Goal: Information Seeking & Learning: Learn about a topic

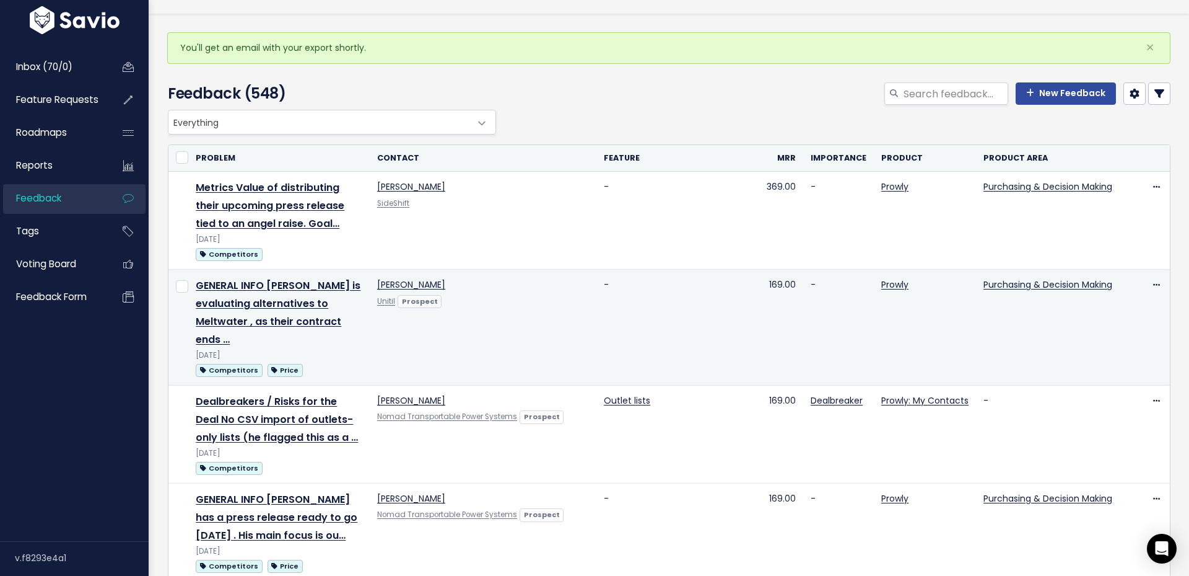
scroll to position [60, 0]
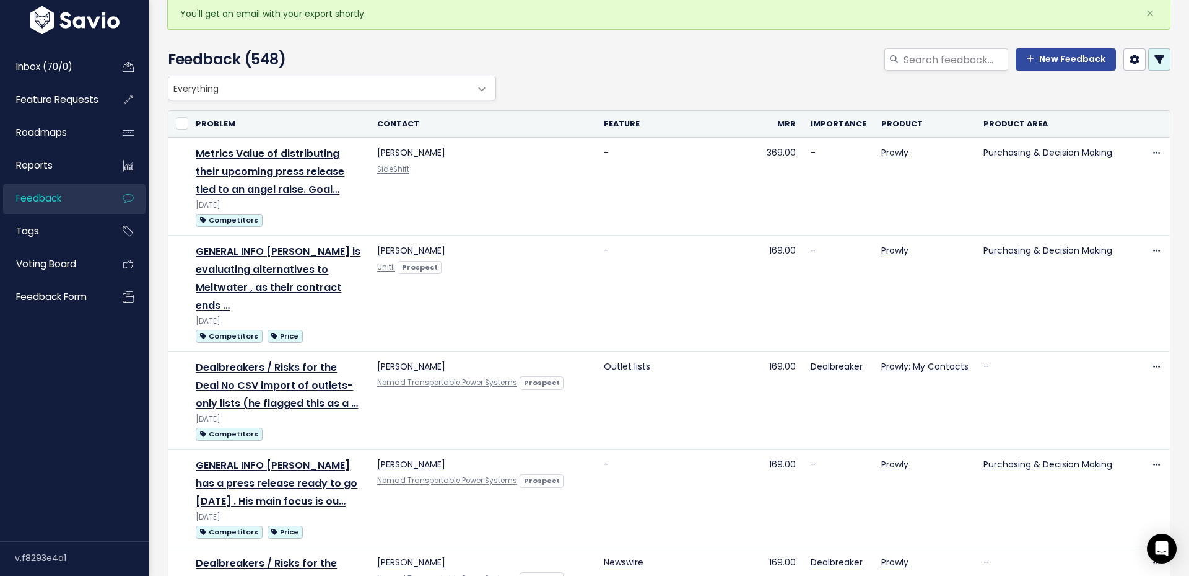
click at [1165, 64] on link at bounding box center [1160, 59] width 22 height 22
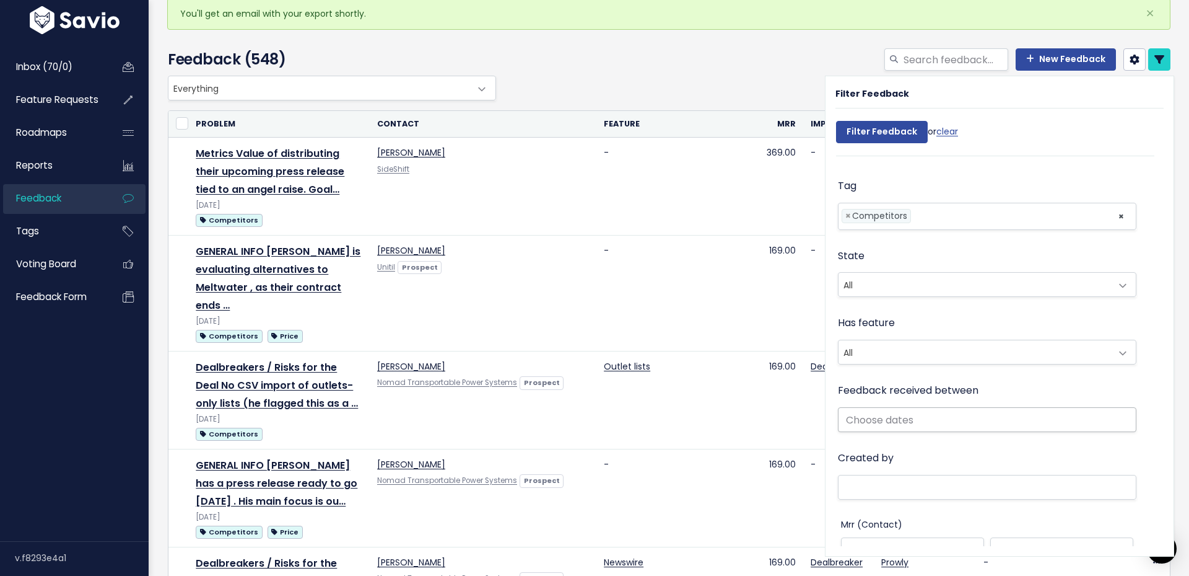
scroll to position [343, 0]
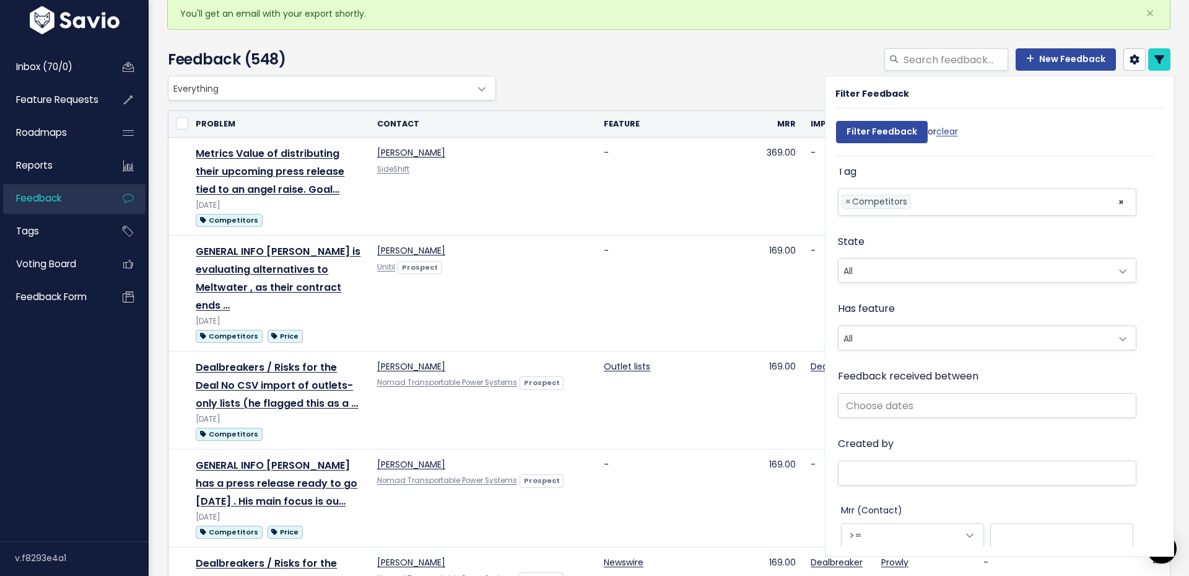
click at [396, 93] on span "Everything" at bounding box center [320, 88] width 302 height 24
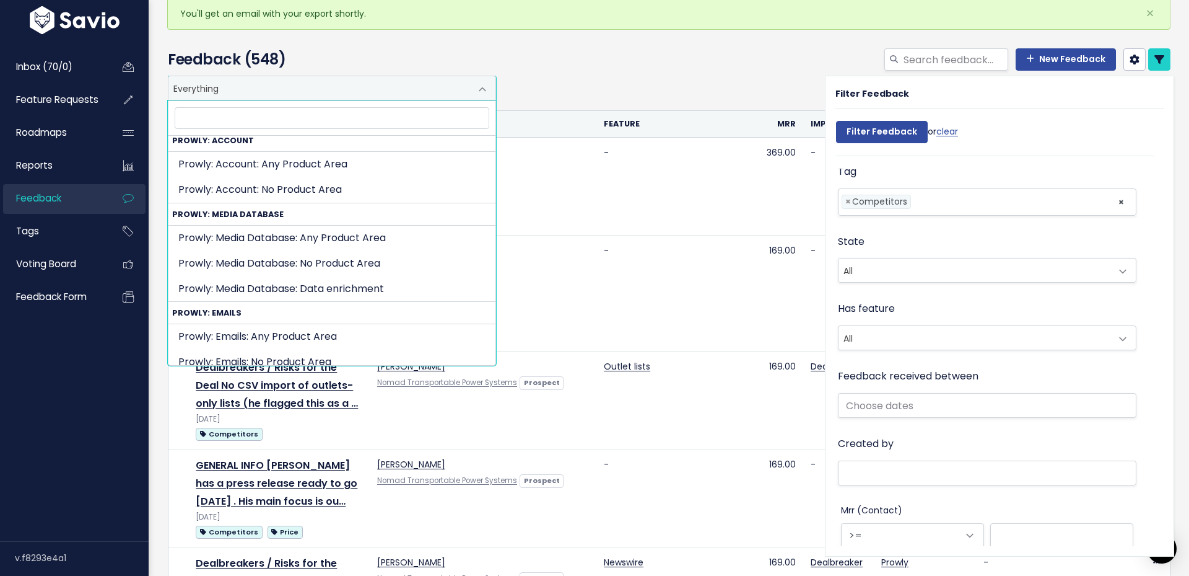
scroll to position [385, 0]
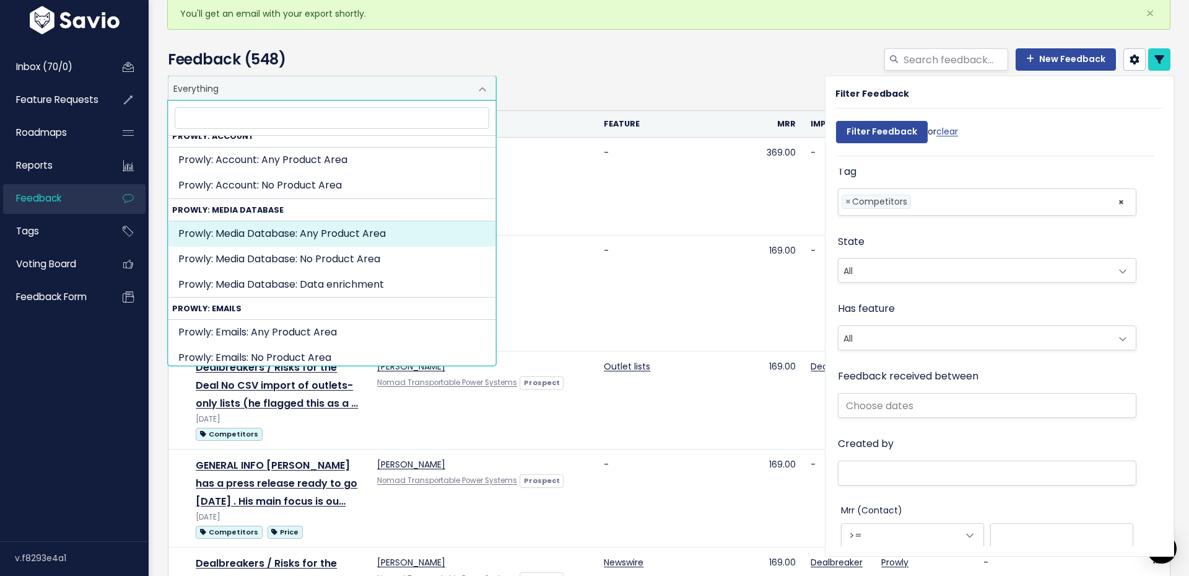
select select "MEDIA_DATABASE:"
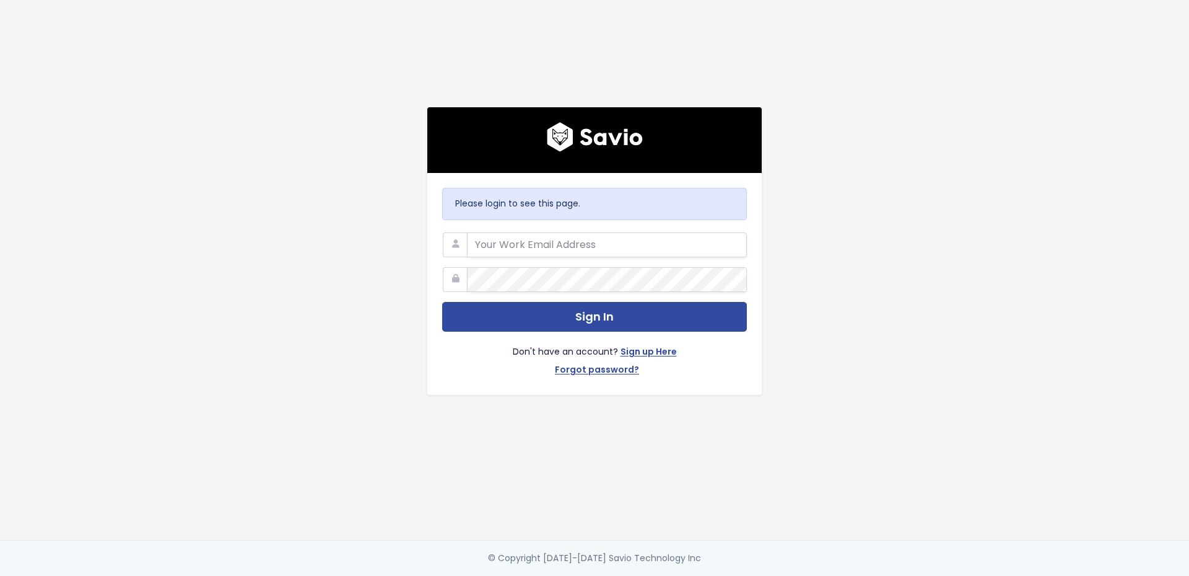
click at [867, 133] on div "Please login to see this page. Sign In Don't have an account? Sign up Here Forg…" at bounding box center [595, 270] width 706 height 540
click at [613, 245] on input "email" at bounding box center [607, 244] width 280 height 25
type input "katarzyna.majchrzak@prowly.com"
click at [595, 317] on button "Sign In" at bounding box center [594, 317] width 305 height 30
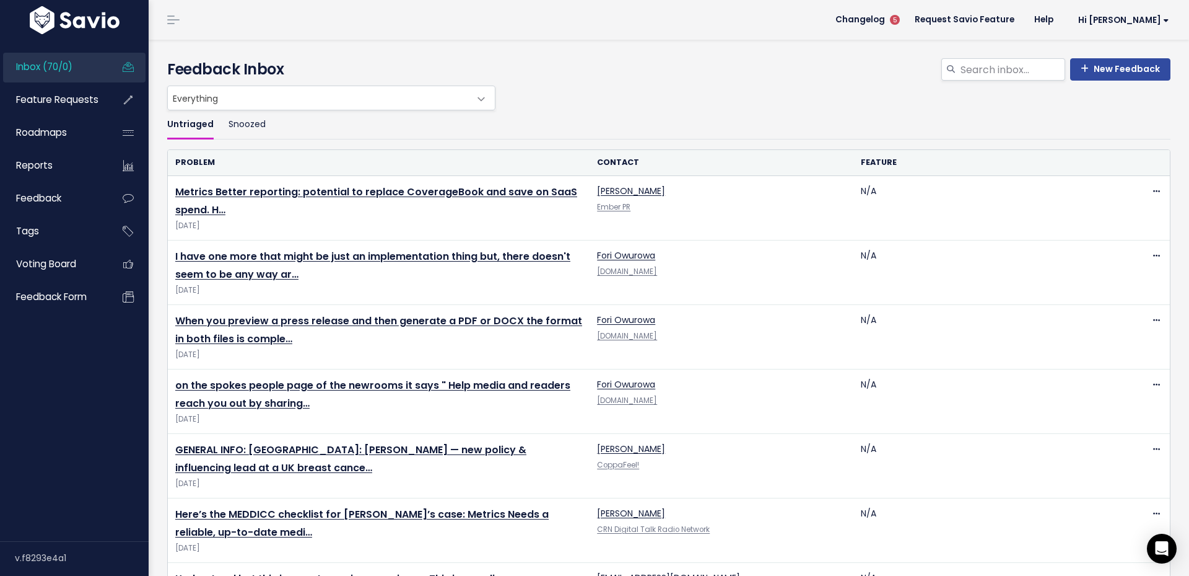
click at [47, 62] on span "Inbox (70/0)" at bounding box center [44, 66] width 56 height 13
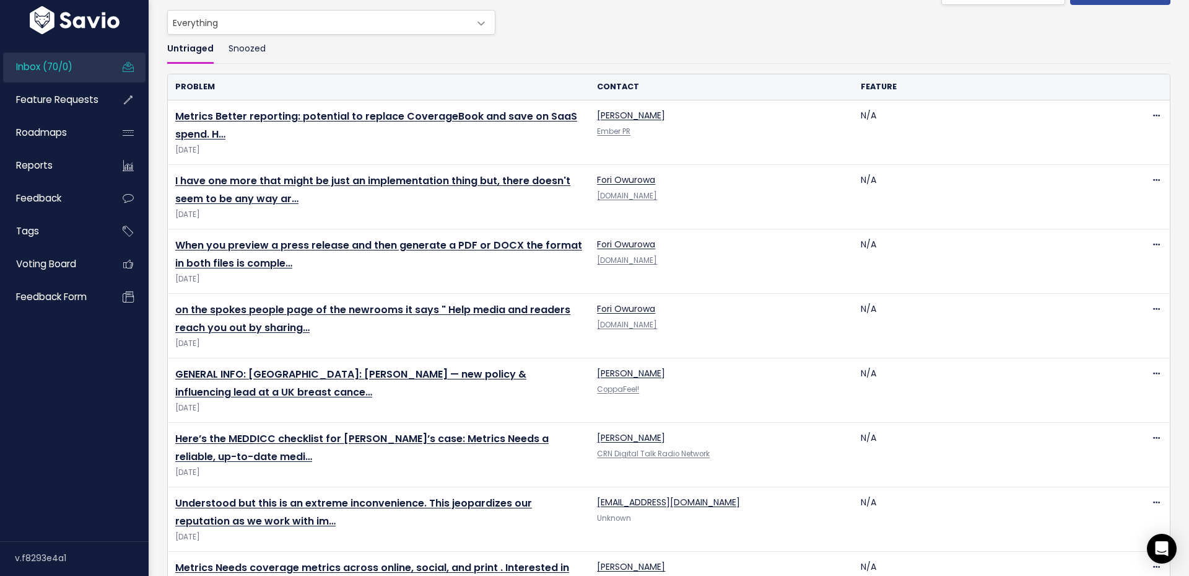
scroll to position [75, 0]
click at [57, 188] on link "Feedback" at bounding box center [53, 198] width 100 height 28
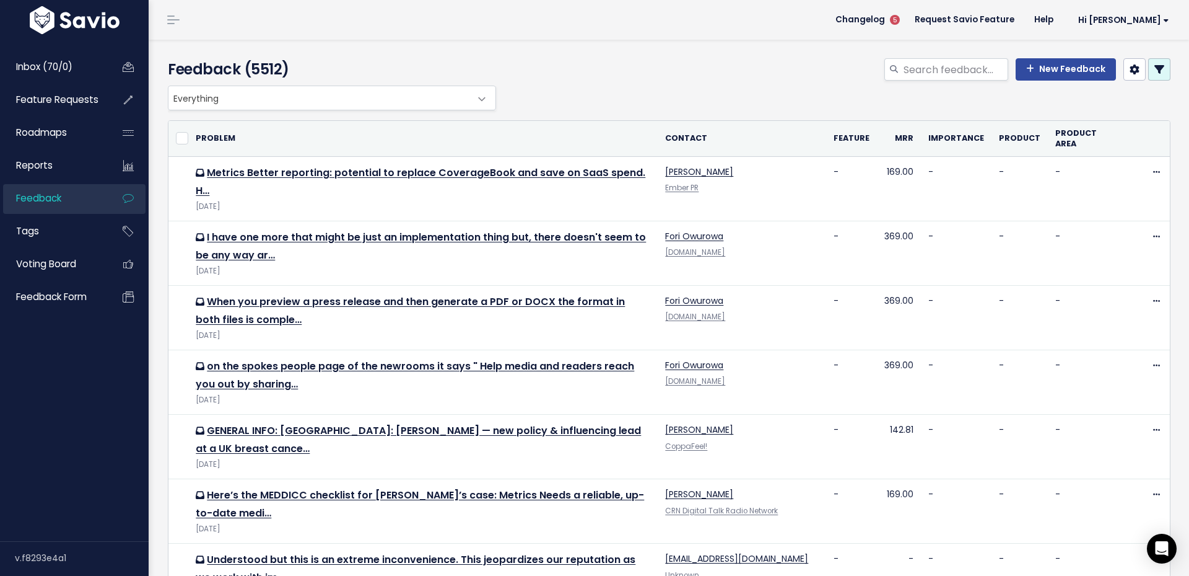
click at [1163, 60] on link at bounding box center [1160, 69] width 22 height 22
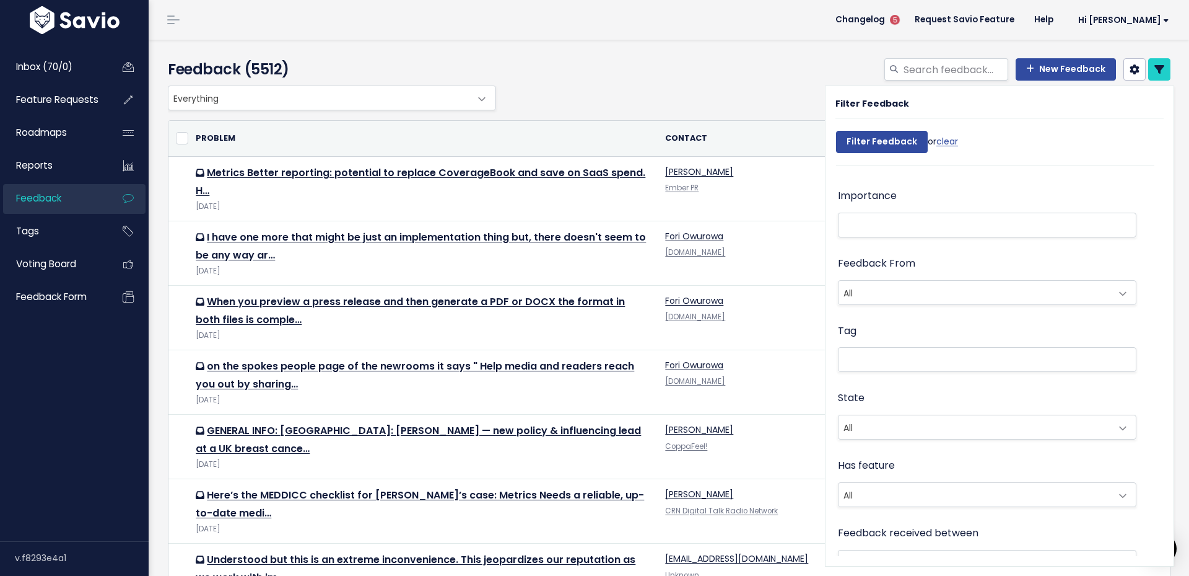
scroll to position [196, 0]
click at [873, 366] on span at bounding box center [987, 356] width 299 height 25
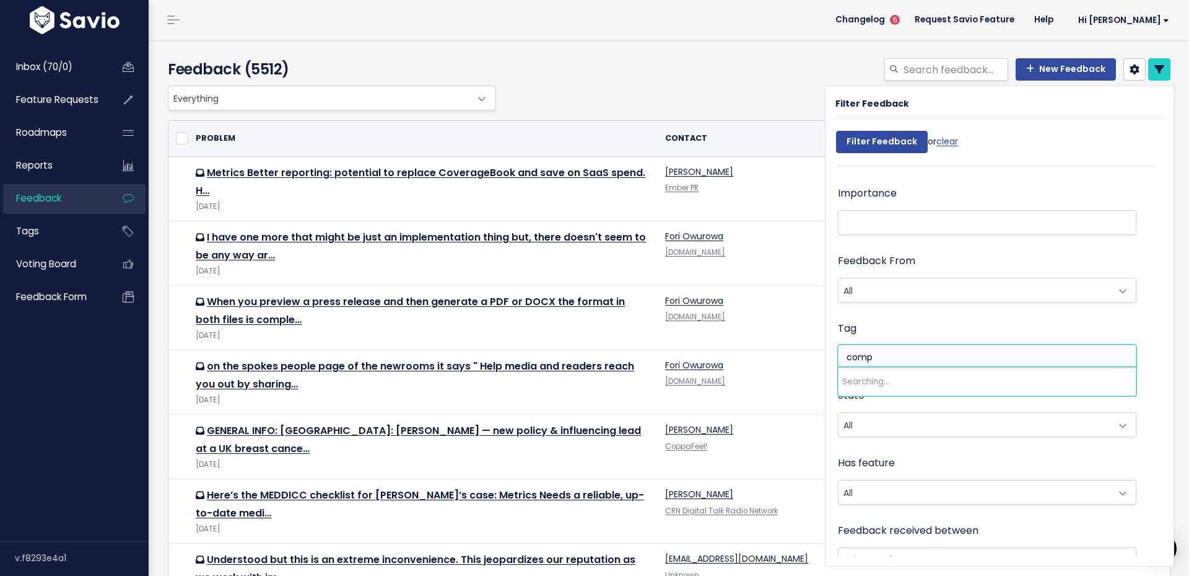
type input "compe"
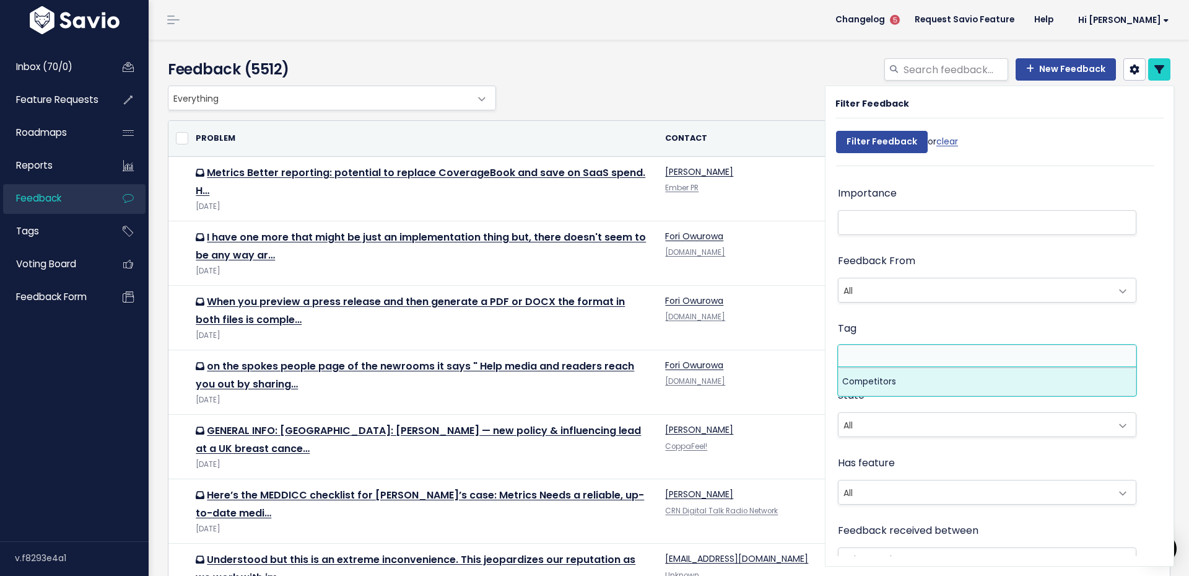
select select "7978"
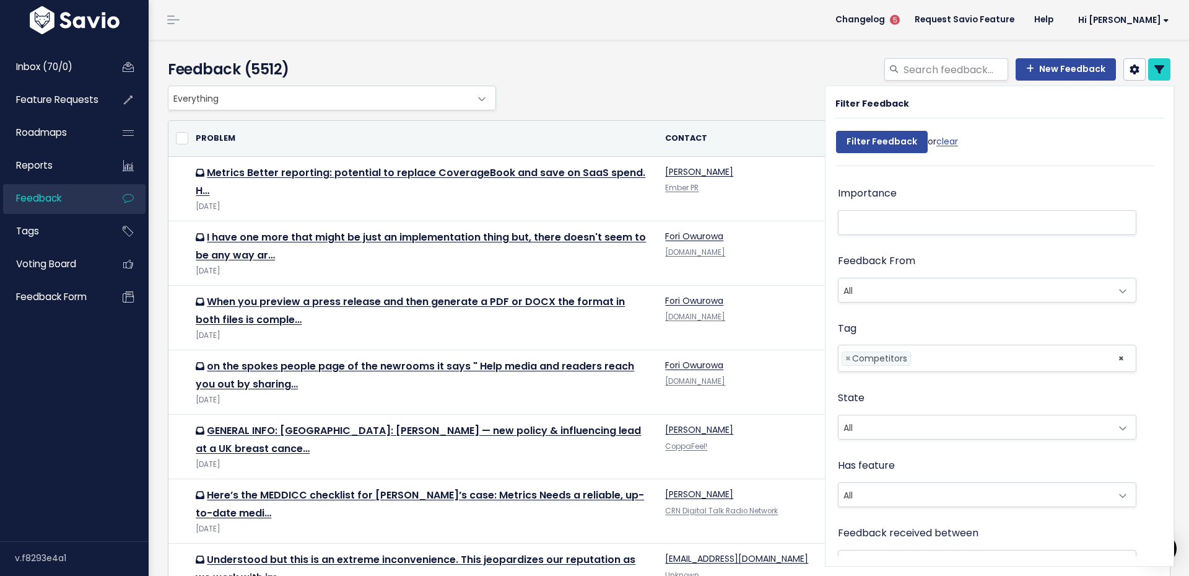
click at [699, 73] on div "New Feedback" at bounding box center [839, 71] width 681 height 27
